Goal: Transaction & Acquisition: Purchase product/service

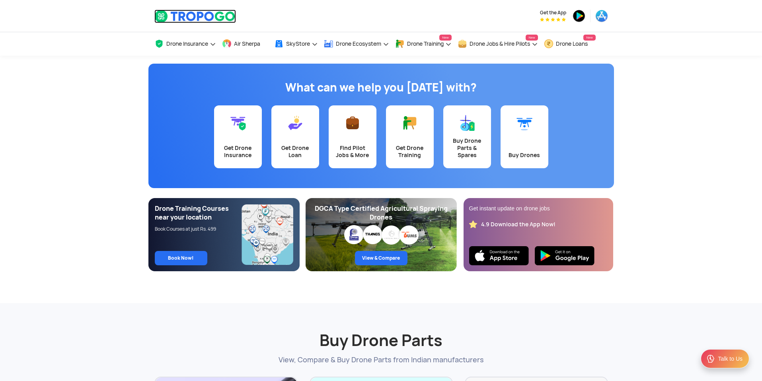
click at [166, 19] on img at bounding box center [195, 17] width 82 height 14
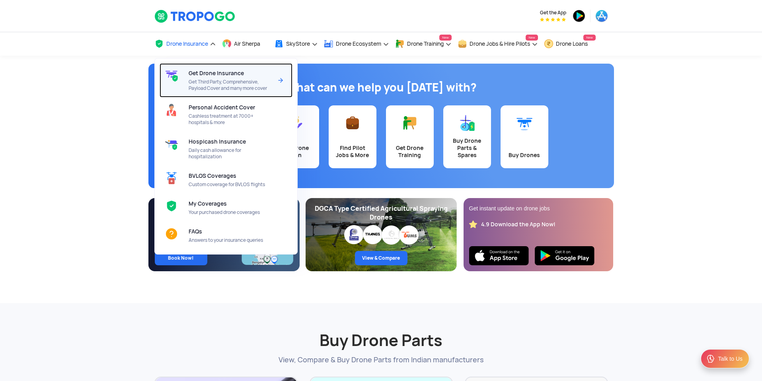
click at [202, 81] on span "Get Third Party, Comprehensive, Payload Cover and many more cover" at bounding box center [231, 85] width 84 height 13
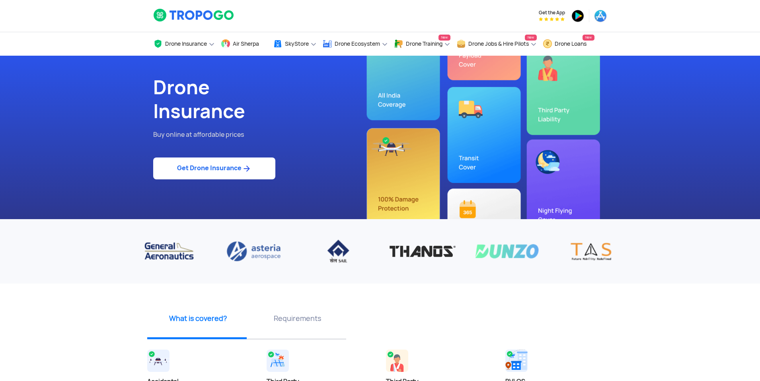
click at [252, 170] on link "Get Drone Insurance" at bounding box center [214, 169] width 122 height 22
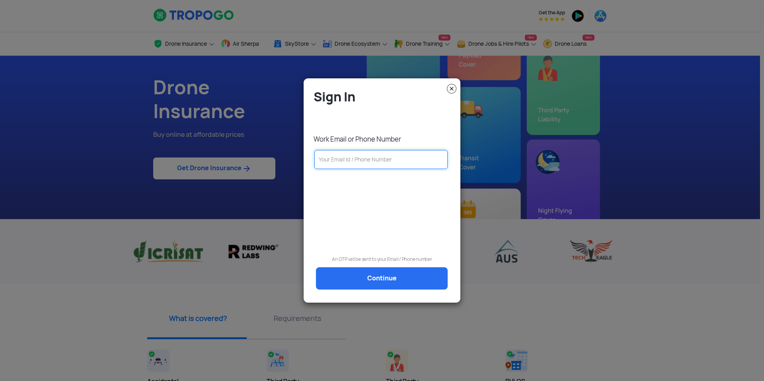
click at [348, 157] on input "text" at bounding box center [380, 159] width 133 height 19
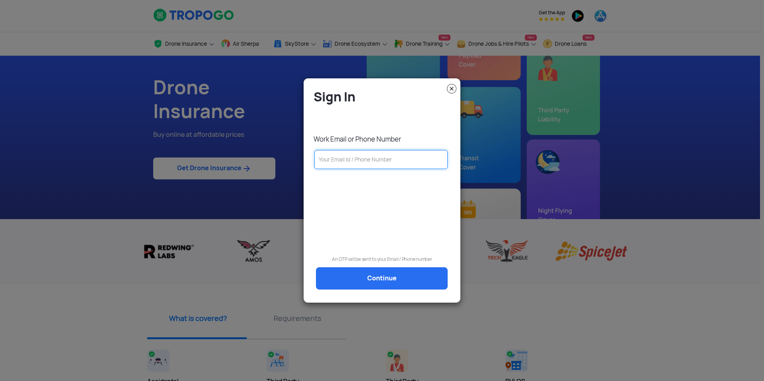
click at [350, 158] on input "text" at bounding box center [380, 159] width 133 height 19
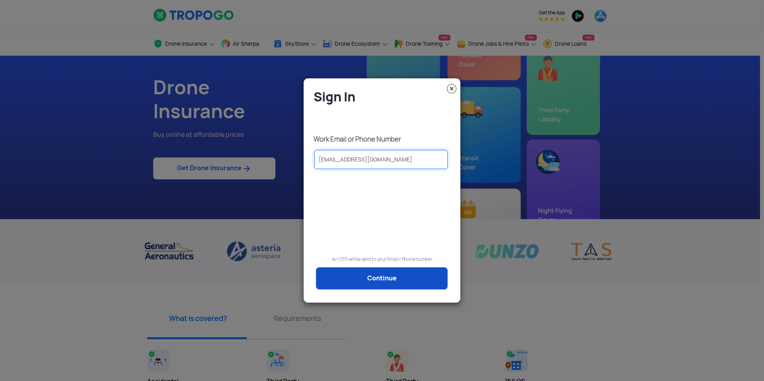
type input "info@fuselage.co.in"
click at [381, 282] on link "Continue" at bounding box center [382, 278] width 132 height 22
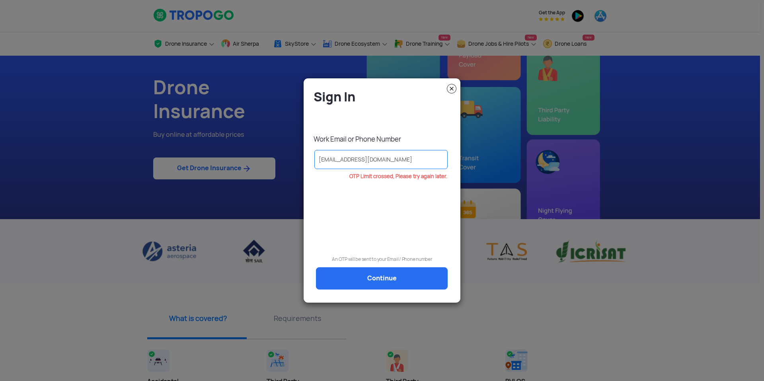
click at [452, 87] on img at bounding box center [452, 89] width 10 height 10
